Goal: Task Accomplishment & Management: Complete application form

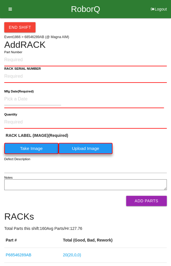
click at [8, 7] on icon at bounding box center [8, 9] width 7 height 18
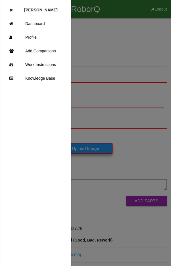
click at [38, 23] on link "Dashboard" at bounding box center [35, 24] width 71 height 14
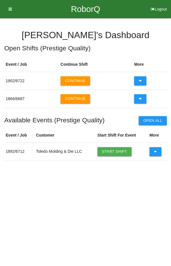
click at [137, 80] on button at bounding box center [140, 80] width 12 height 9
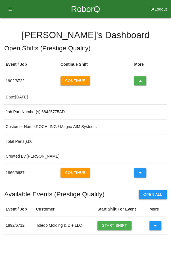
click at [139, 81] on icon at bounding box center [140, 80] width 3 height 9
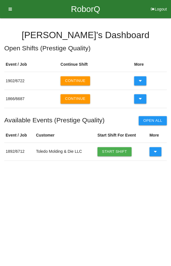
click at [153, 40] on h4 "[PERSON_NAME] 's Dashboard" at bounding box center [85, 35] width 163 height 10
click at [74, 79] on button "Continue" at bounding box center [76, 80] width 30 height 9
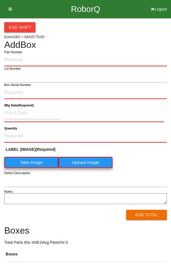
click at [11, 29] on button "End Shift" at bounding box center [19, 27] width 31 height 10
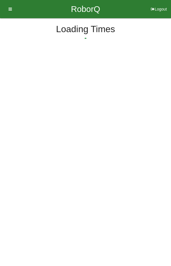
select select "9"
select select "42"
select select "2"
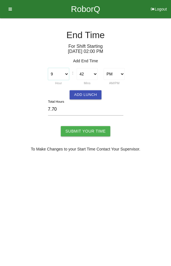
click at [60, 75] on select "1 2 3 4 5 6 7 8 9 10 11 12" at bounding box center [58, 74] width 21 height 12
select select "10"
type input "8.70"
click at [83, 74] on select "00 01 02 03 04 05 06 07 08 09 10 11 12 13 14 15 16 17 18 19 20 21 22 23 24 25 2…" at bounding box center [87, 74] width 21 height 12
select select "0"
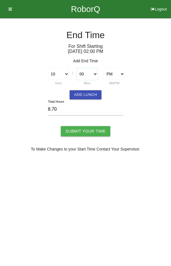
type input "8.00"
click at [85, 130] on input "Submit Your Time" at bounding box center [86, 131] width 50 height 10
type input "Processing..."
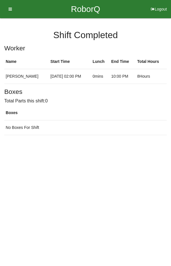
click at [6, 5] on icon at bounding box center [8, 9] width 7 height 18
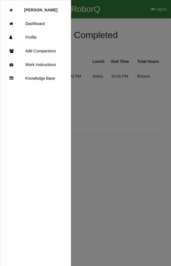
click at [40, 21] on link "Dashboard" at bounding box center [35, 24] width 71 height 14
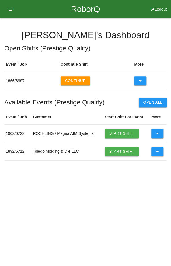
click at [73, 81] on button "Continue" at bounding box center [76, 80] width 30 height 9
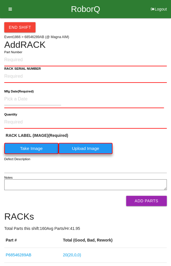
click at [12, 11] on icon at bounding box center [8, 9] width 7 height 18
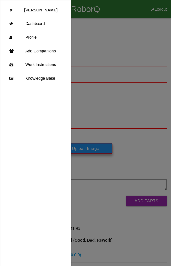
click at [36, 21] on link "Dashboard" at bounding box center [35, 24] width 71 height 14
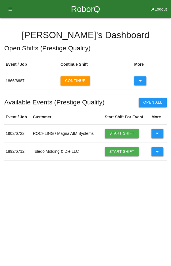
click at [78, 79] on button "Continue" at bounding box center [76, 80] width 30 height 9
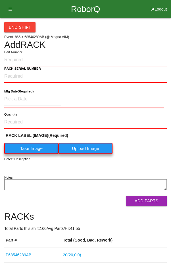
click at [15, 26] on button "End Shift" at bounding box center [19, 27] width 31 height 10
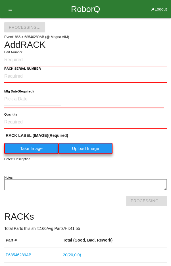
select select "9"
select select "53"
select select "2"
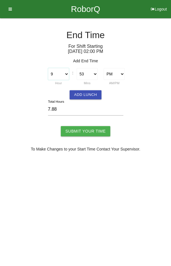
click at [63, 74] on select "1 2 3 4 5 6 7 8 9 10 11 12" at bounding box center [58, 74] width 21 height 12
select select "10"
type input "8.88"
click at [90, 75] on select "00 01 02 03 04 05 06 07 08 09 10 11 12 13 14 15 16 17 18 19 20 21 22 23 24 25 2…" at bounding box center [87, 74] width 21 height 12
select select "0"
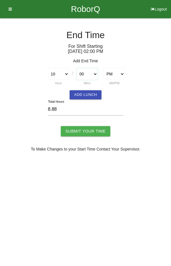
type input "8.00"
click at [90, 93] on button "Add Lunch" at bounding box center [86, 94] width 32 height 9
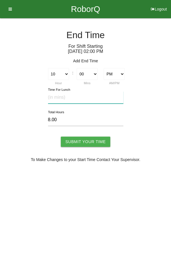
click at [90, 97] on input "text" at bounding box center [85, 97] width 75 height 12
type input "20"
type input "7.67"
click at [95, 137] on input "Submit Your Time" at bounding box center [86, 142] width 50 height 10
type input "Processing..."
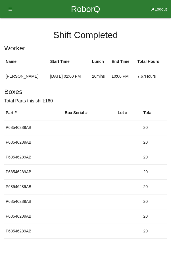
click at [158, 4] on button "Logout" at bounding box center [159, 2] width 24 height 4
select select "Worker"
